Goal: Transaction & Acquisition: Obtain resource

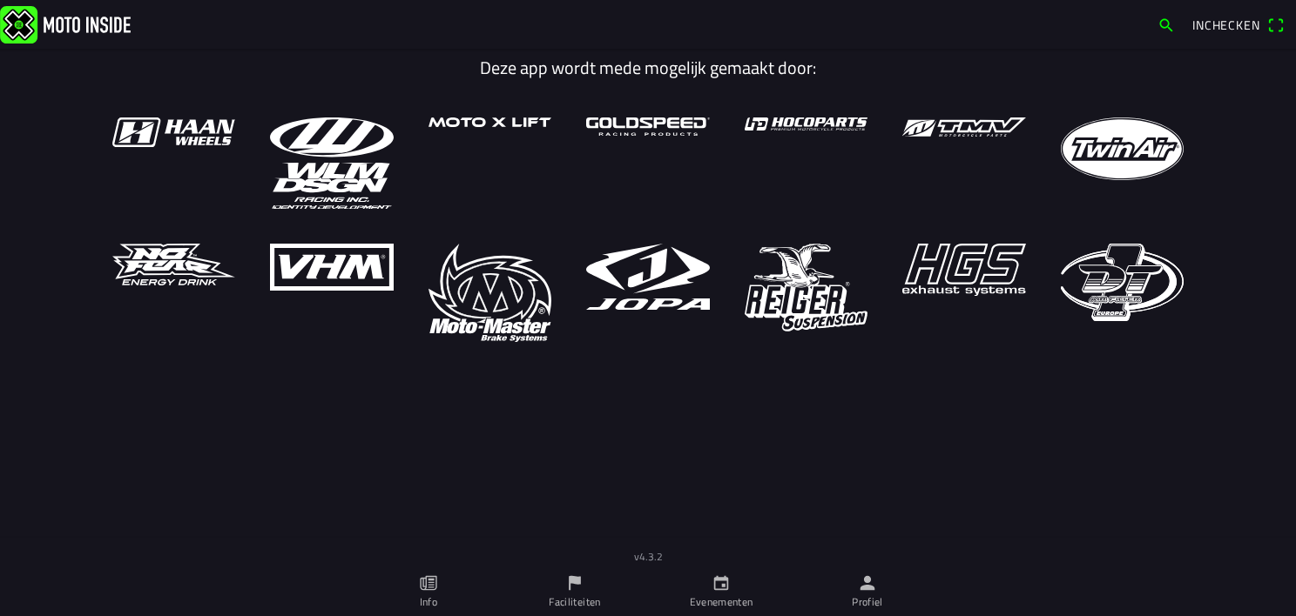
click at [725, 587] on icon "calendar" at bounding box center [720, 583] width 19 height 19
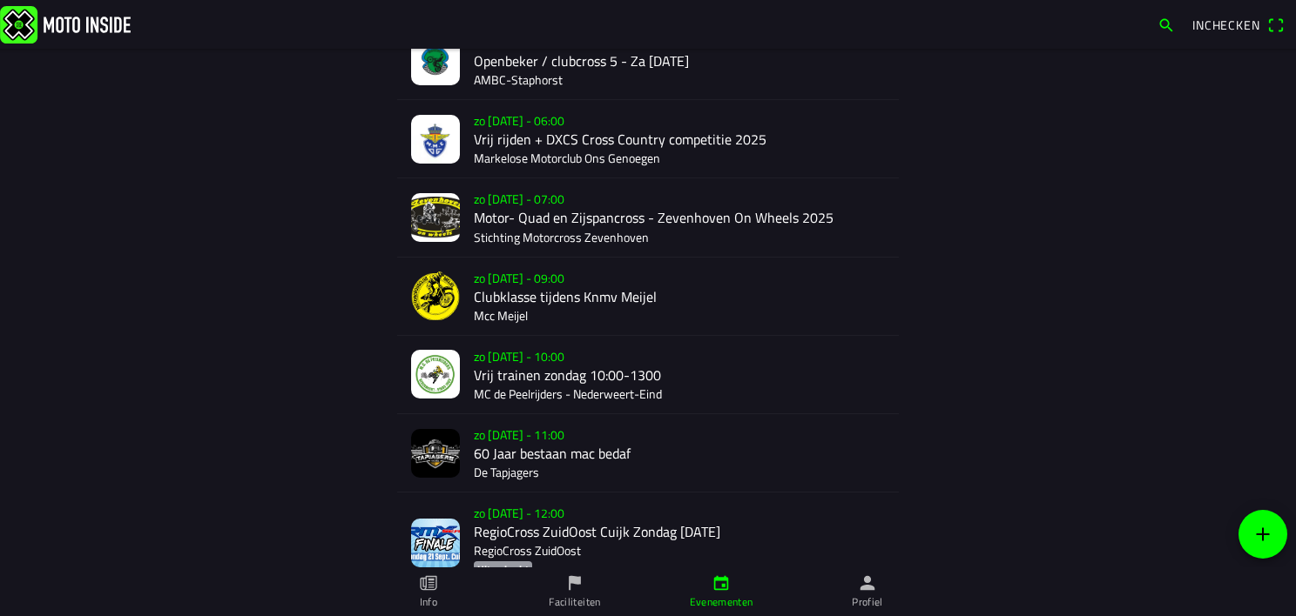
scroll to position [195, 0]
click at [512, 125] on div "zo [DATE] - 06:00 Vrij rijden + DXCS Cross Country competitie 2025 Markelose Mo…" at bounding box center [679, 137] width 411 height 77
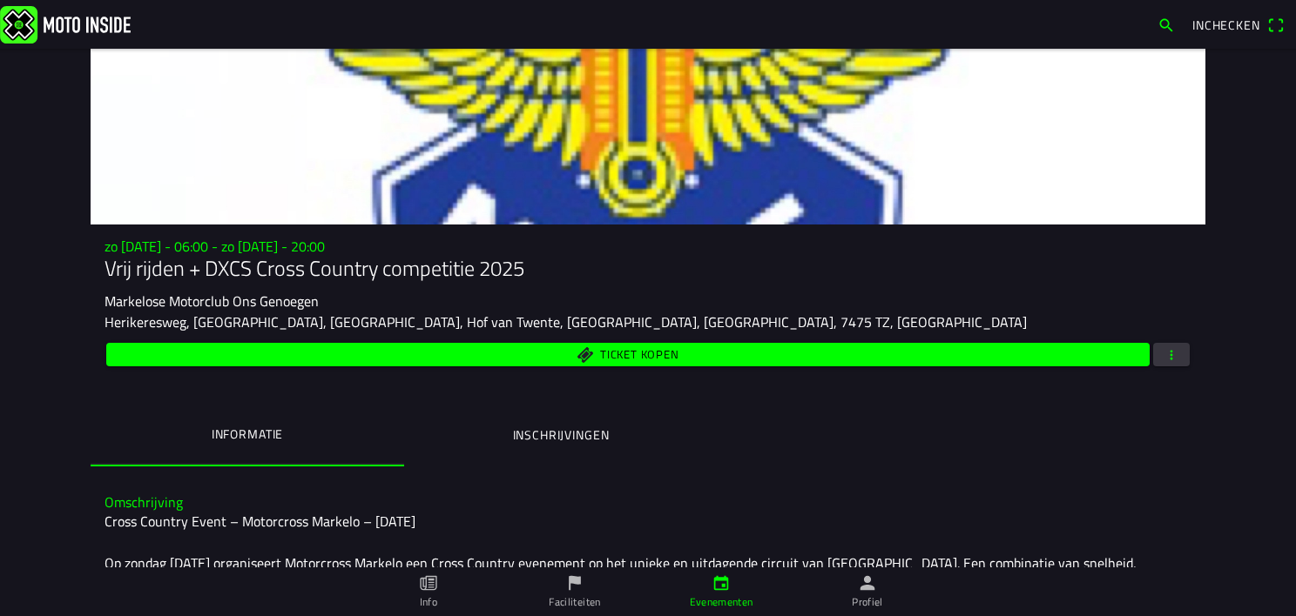
scroll to position [10, 0]
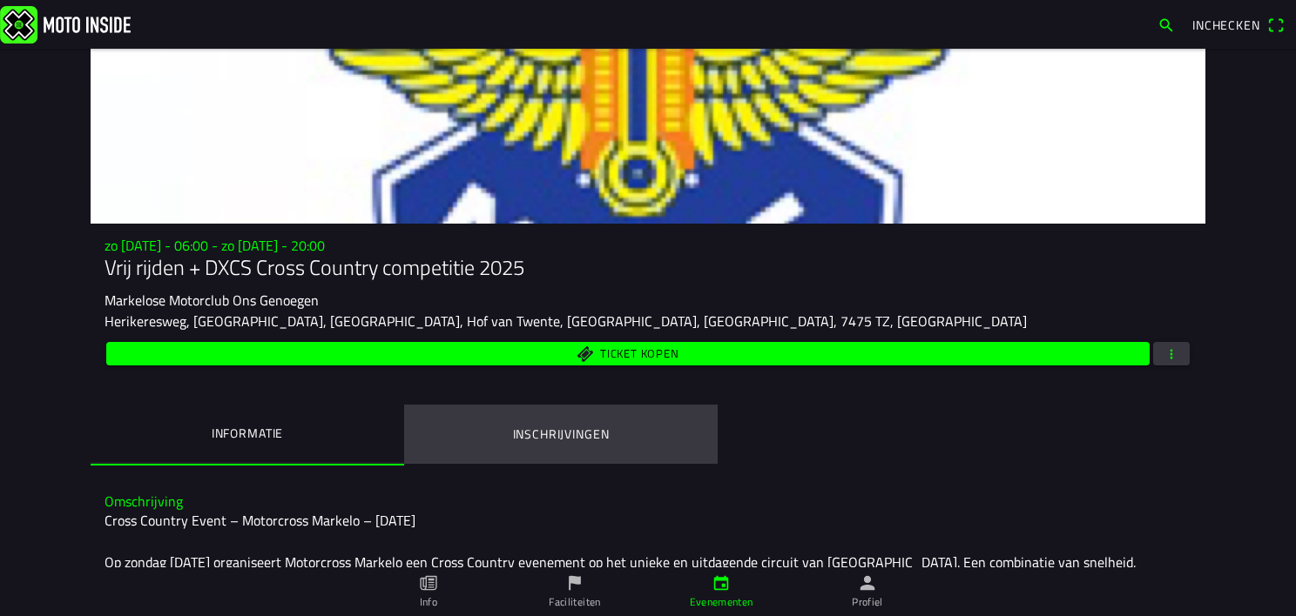
click at [569, 435] on ion-label "Inschrijvingen" at bounding box center [561, 434] width 97 height 19
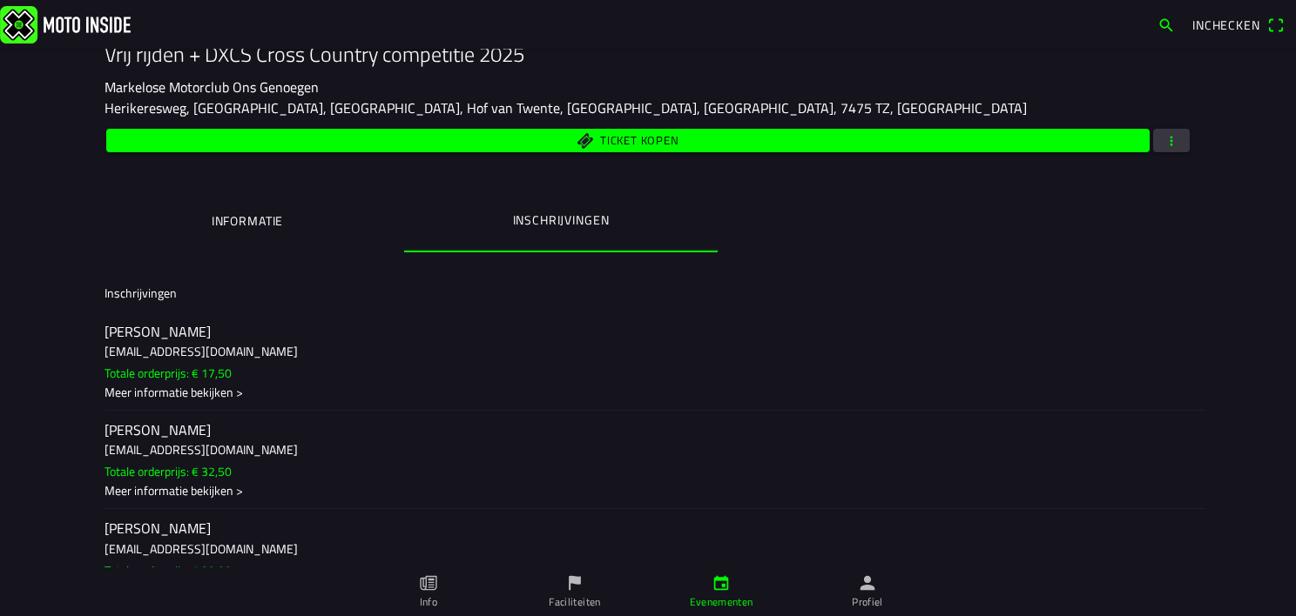
scroll to position [232, 0]
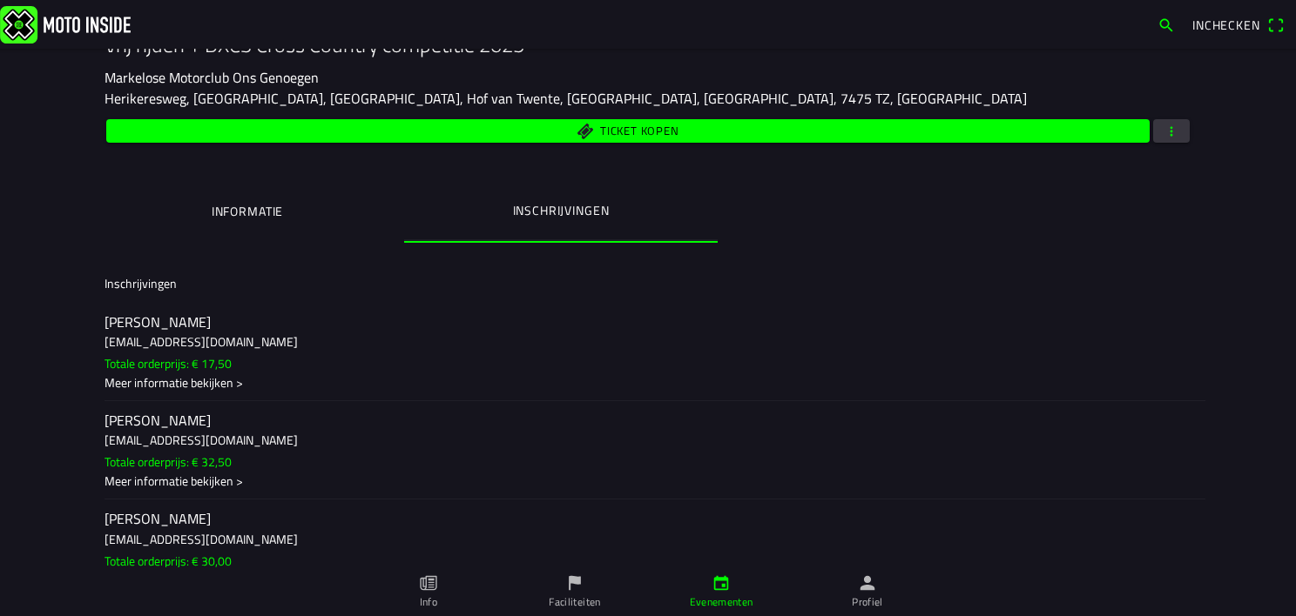
click at [1168, 129] on span "button" at bounding box center [1171, 131] width 16 height 24
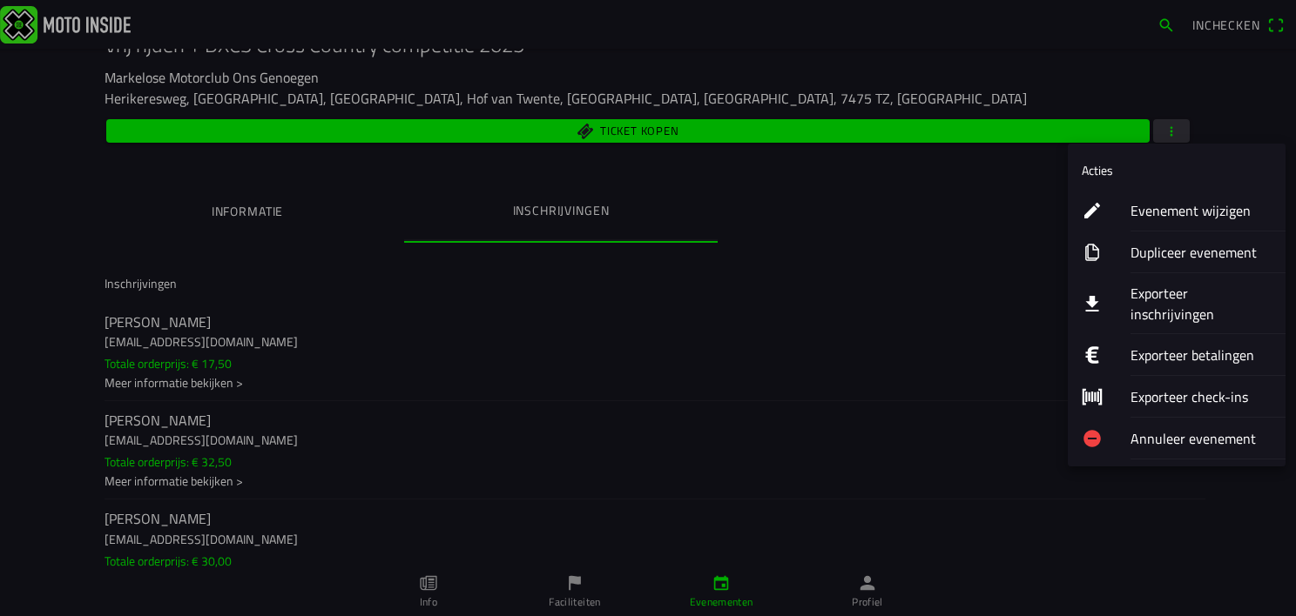
click at [1160, 212] on ion-label "Evenement wijzigen" at bounding box center [1200, 210] width 141 height 21
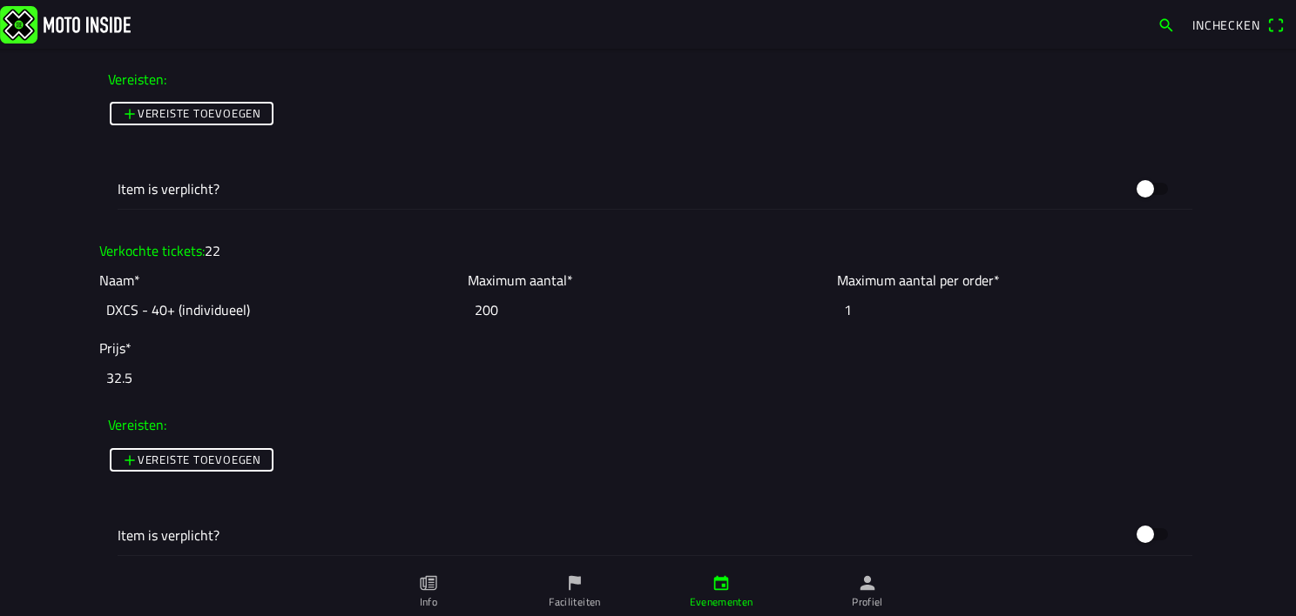
scroll to position [2330, 0]
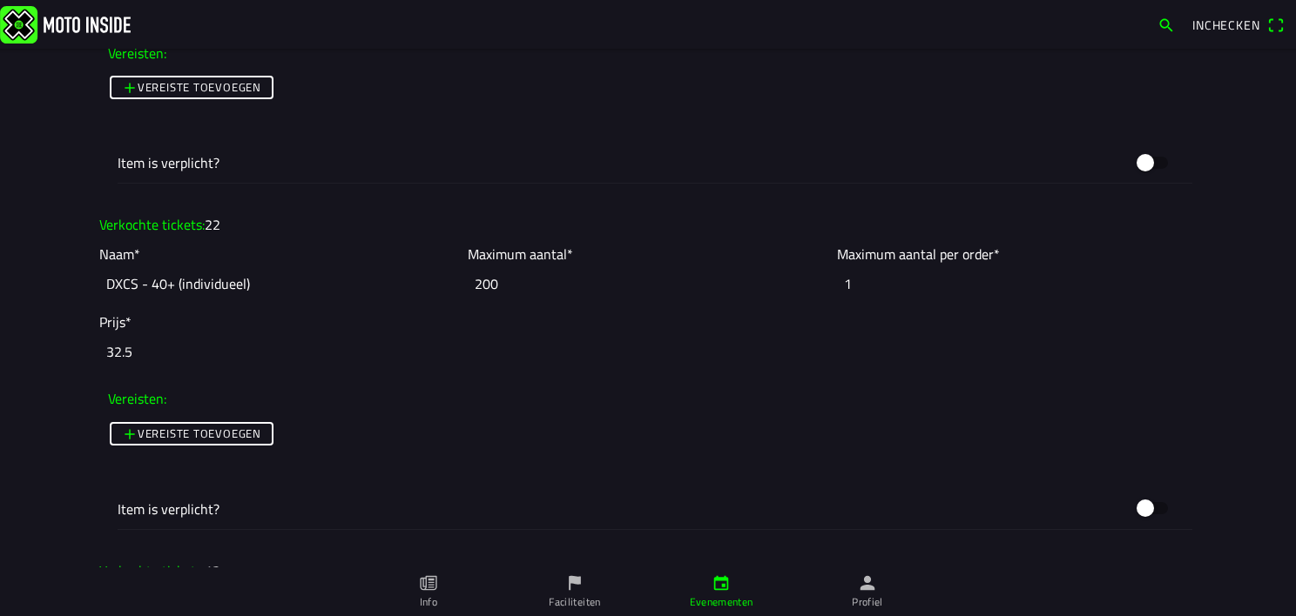
click at [700, 428] on div "Vereiste toevoegen" at bounding box center [648, 433] width 1080 height 31
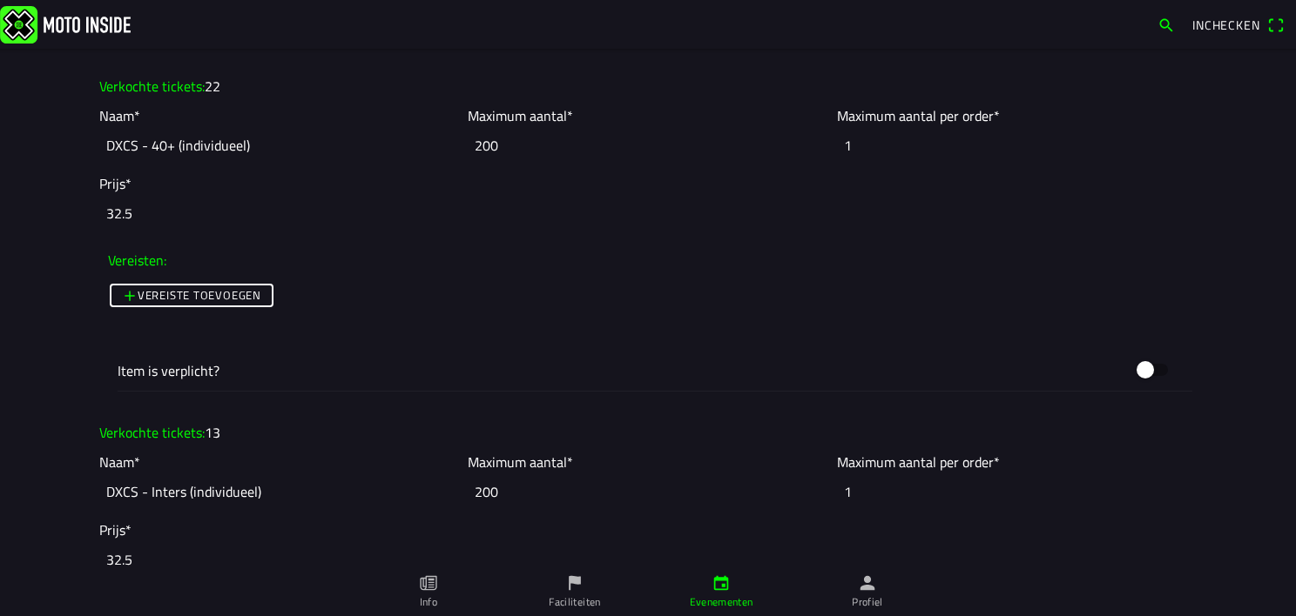
scroll to position [2469, 0]
click at [444, 317] on ion-col "Vereiste toevoegen" at bounding box center [648, 311] width 1088 height 75
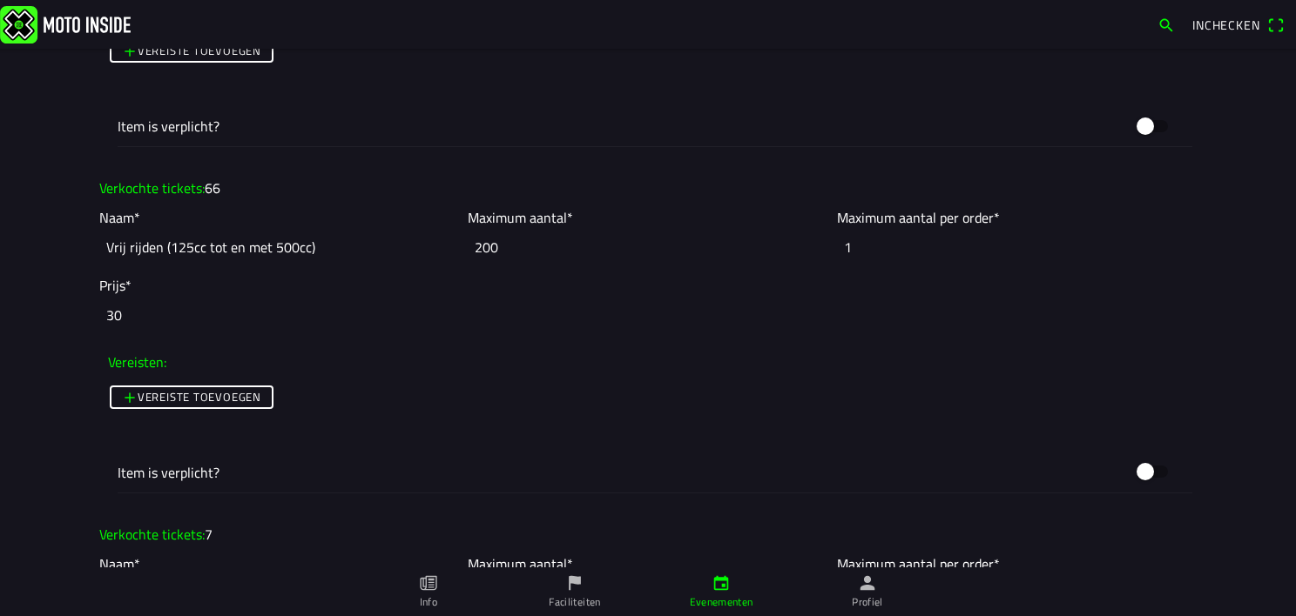
scroll to position [4498, 0]
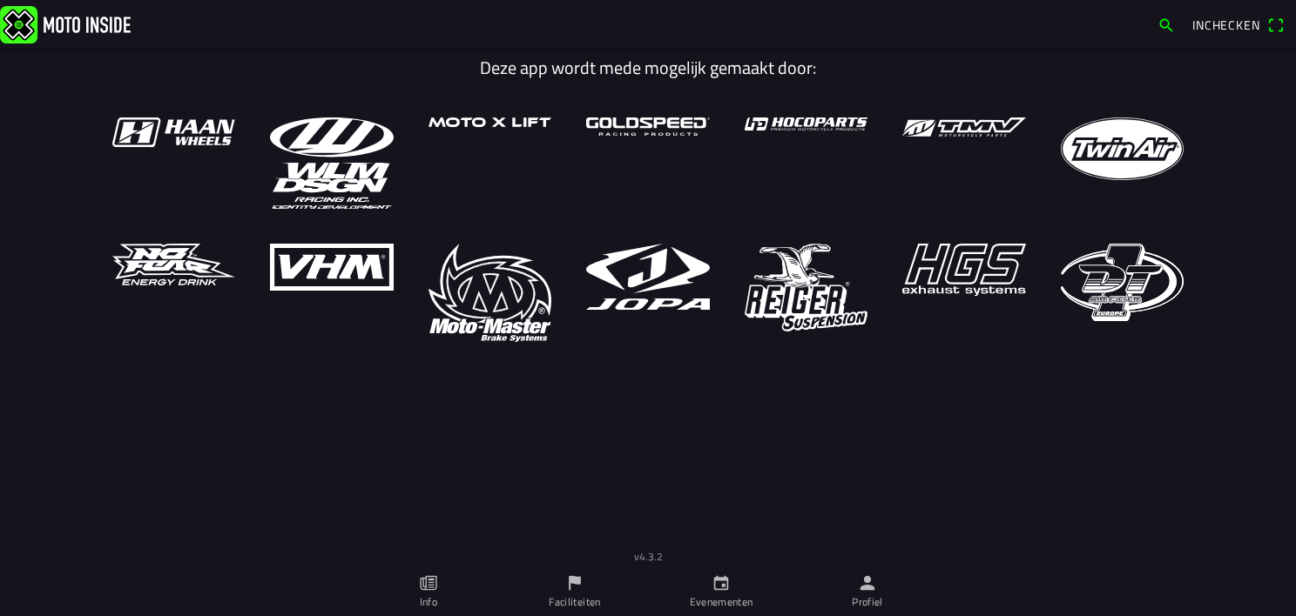
click at [731, 578] on link "Evenementen" at bounding box center [721, 592] width 146 height 49
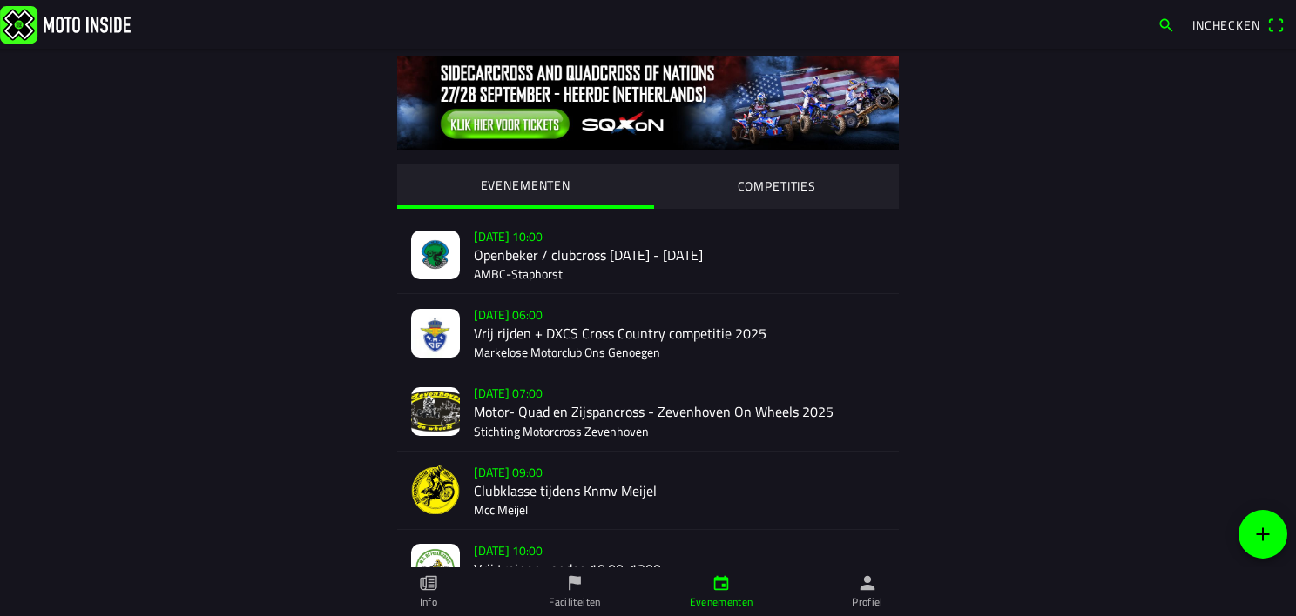
click at [542, 345] on div "[DATE] 06:00 Vrij rijden + DXCS Cross Country competitie 2025 Markelose Motorcl…" at bounding box center [679, 332] width 411 height 77
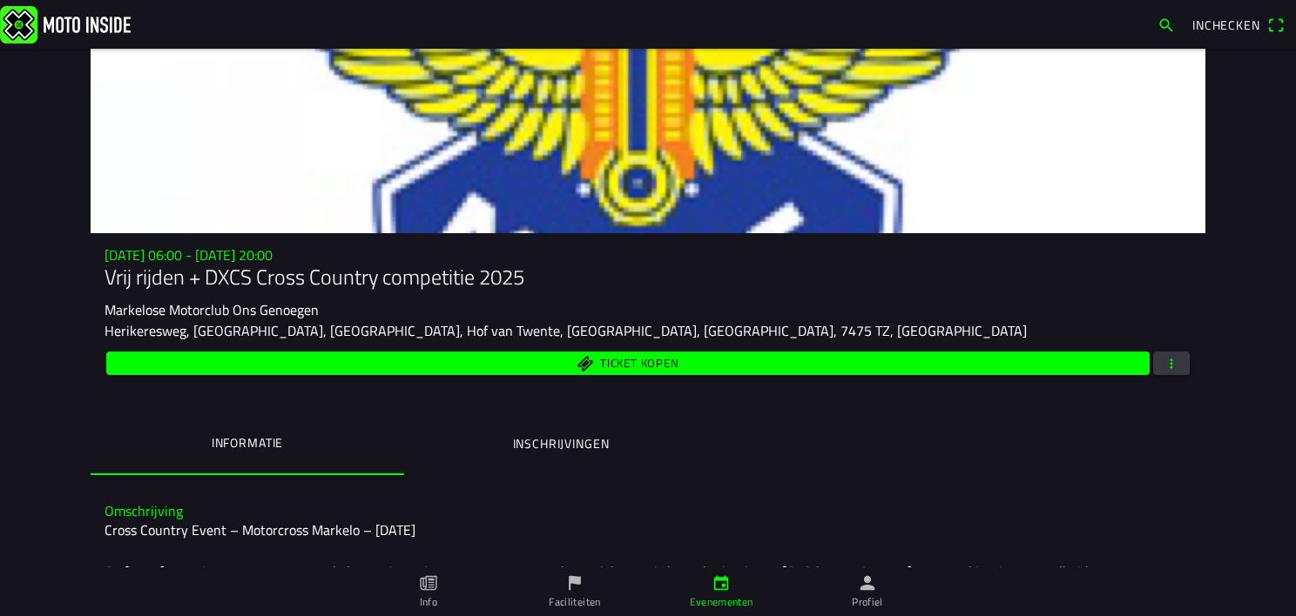
click at [1175, 363] on button "button" at bounding box center [1171, 364] width 37 height 24
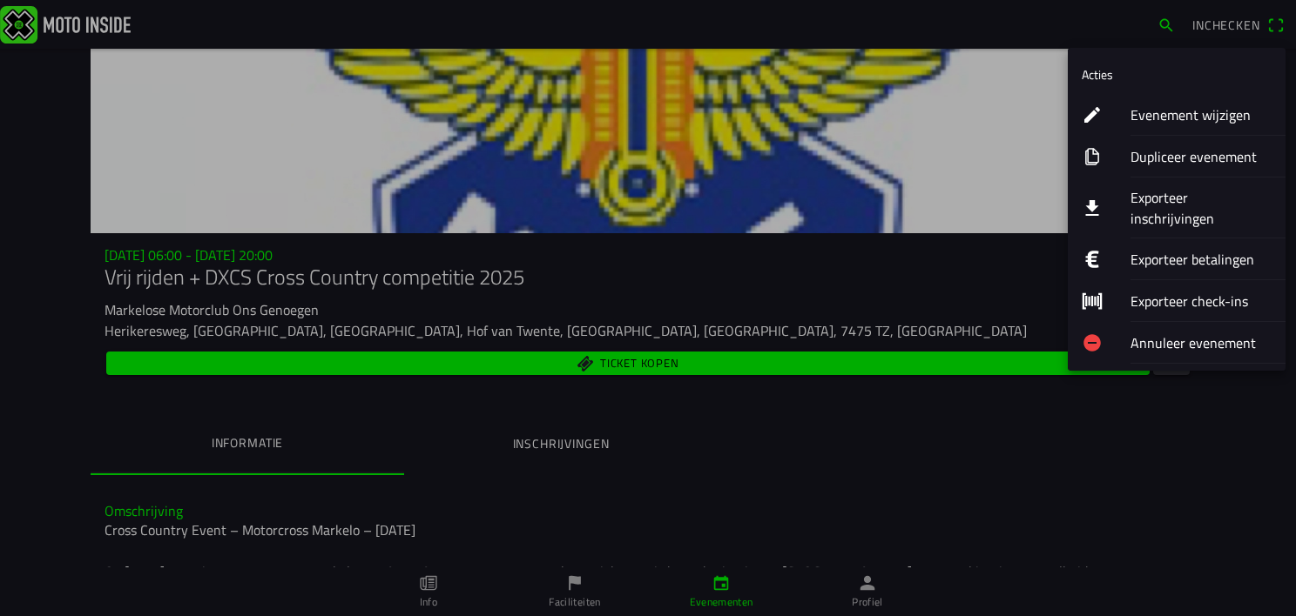
click at [1161, 199] on ion-label "Exporteer inschrijvingen" at bounding box center [1200, 208] width 141 height 42
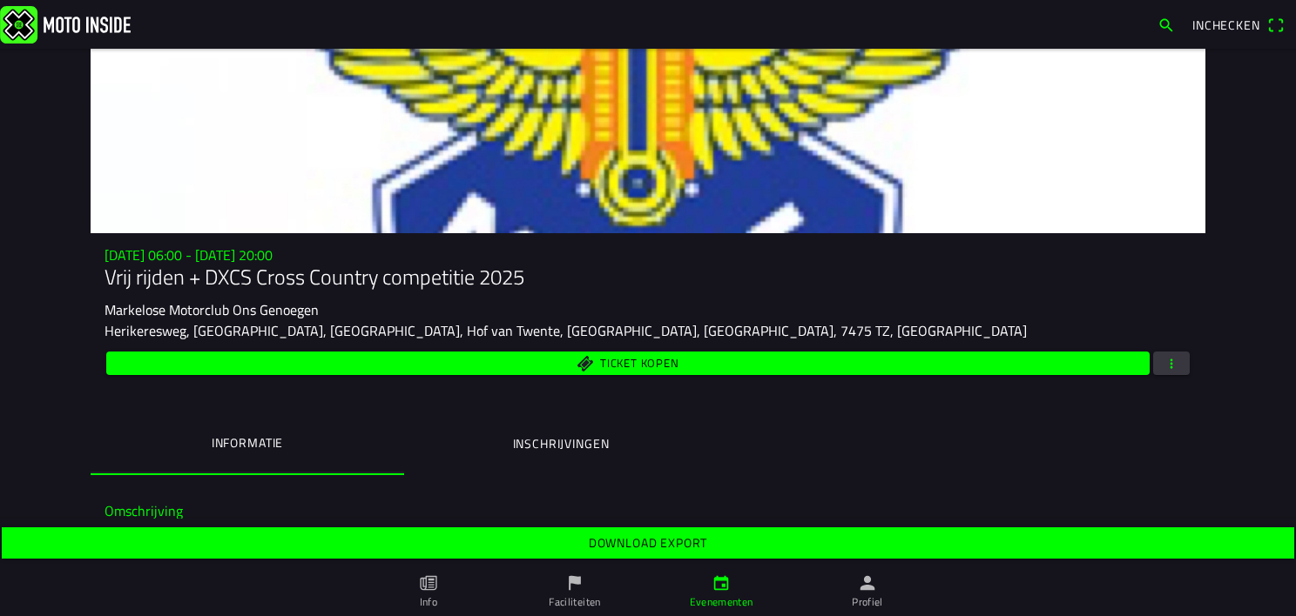
click at [718, 536] on span "Download export" at bounding box center [647, 543] width 1265 height 31
